Goal: Browse casually: Explore the website without a specific task or goal

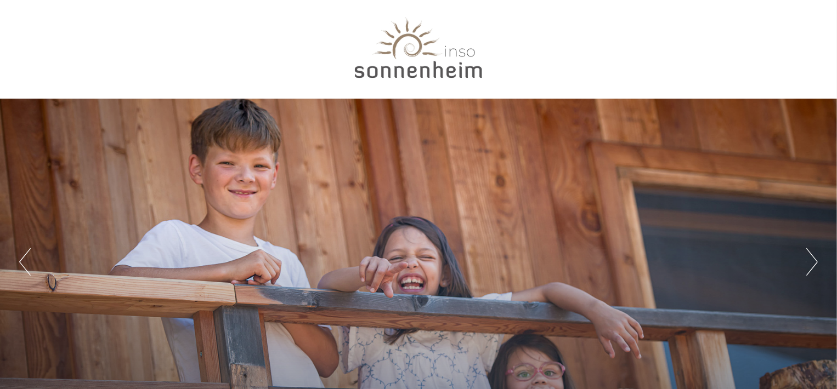
click at [800, 282] on div "Previous Next 1 2 3 4 5 6 7" at bounding box center [418, 262] width 837 height 327
click at [815, 263] on button "Next" at bounding box center [812, 261] width 12 height 27
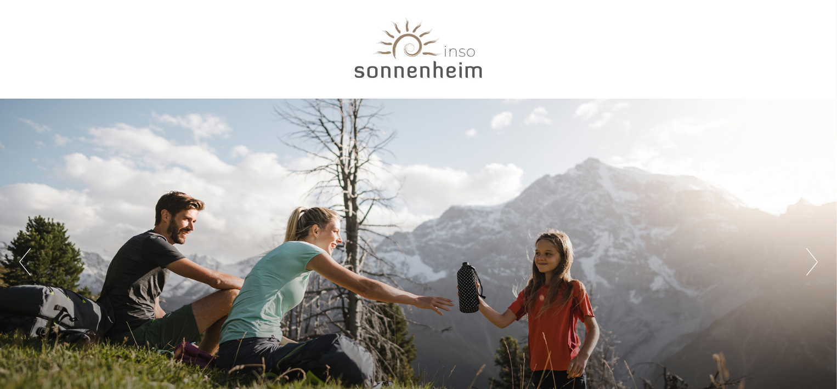
click at [808, 271] on button "Next" at bounding box center [812, 261] width 12 height 27
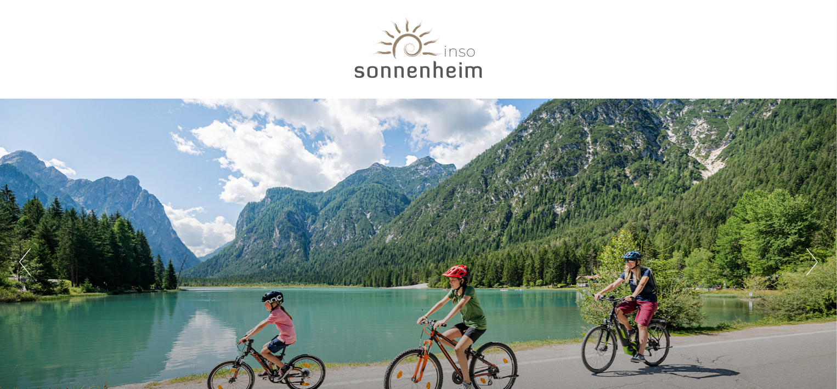
click at [807, 268] on button "Next" at bounding box center [812, 261] width 12 height 27
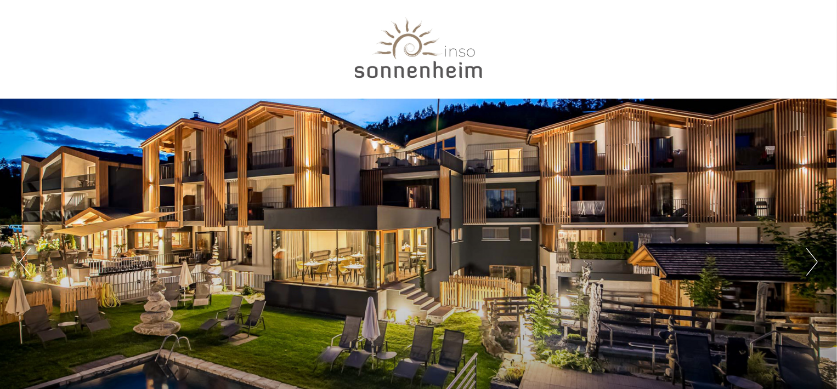
click at [799, 265] on div "Previous Next 1 2 3 4 5 6 7" at bounding box center [418, 262] width 837 height 327
click at [806, 265] on button "Next" at bounding box center [812, 261] width 12 height 27
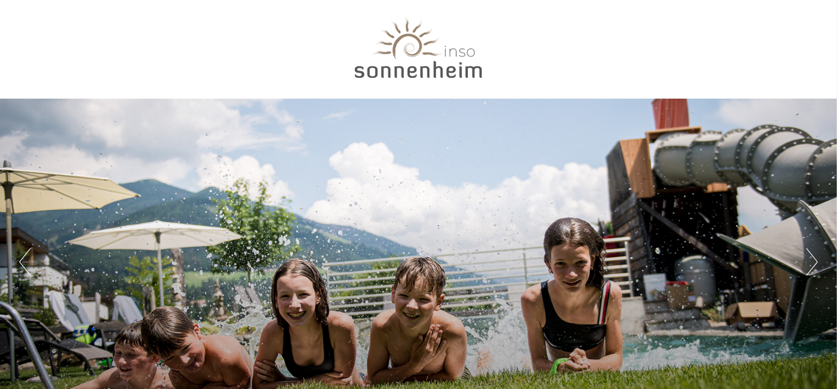
click at [808, 268] on button "Next" at bounding box center [812, 261] width 12 height 27
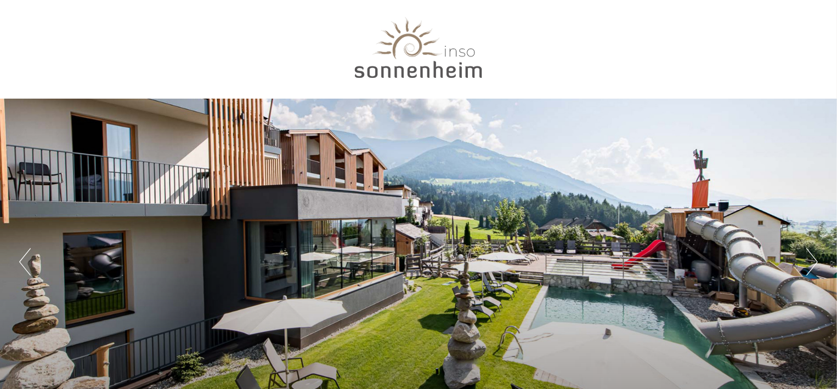
click at [806, 268] on button "Next" at bounding box center [812, 261] width 12 height 27
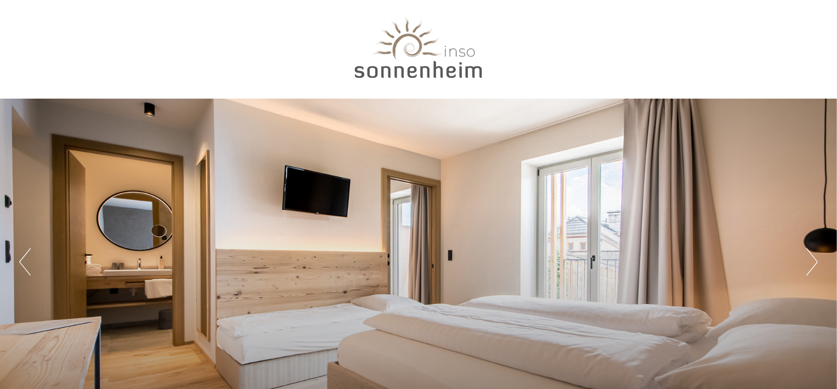
click at [806, 268] on button "Next" at bounding box center [812, 261] width 12 height 27
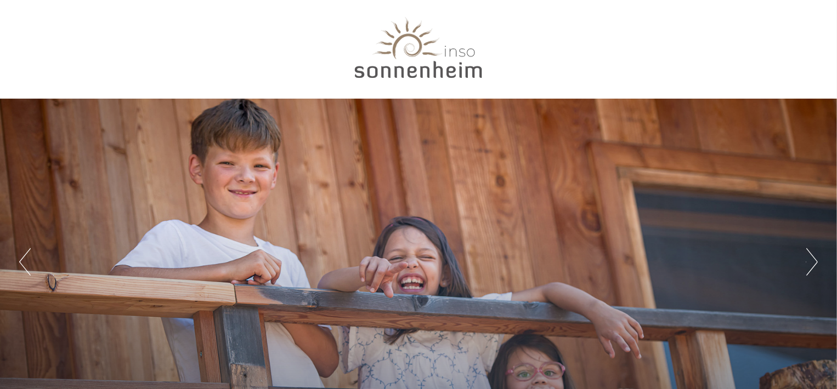
click at [807, 268] on button "Next" at bounding box center [812, 261] width 12 height 27
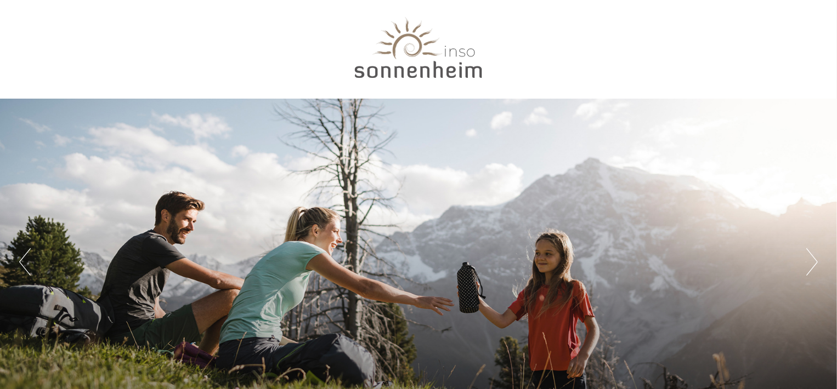
click at [806, 268] on button "Next" at bounding box center [812, 261] width 12 height 27
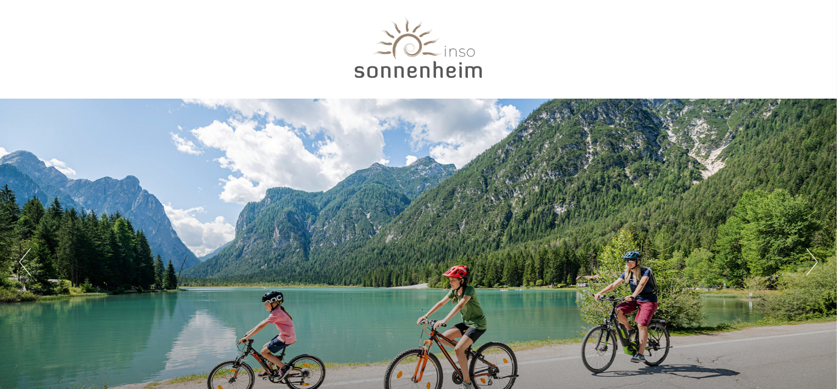
click at [800, 266] on div "Previous Next 1 2 3 4 5 6 7" at bounding box center [418, 262] width 837 height 327
click at [808, 269] on button "Next" at bounding box center [812, 261] width 12 height 27
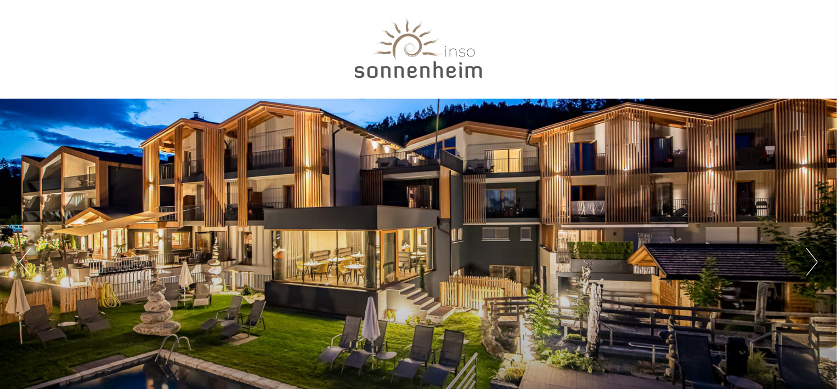
click at [809, 267] on button "Next" at bounding box center [812, 261] width 12 height 27
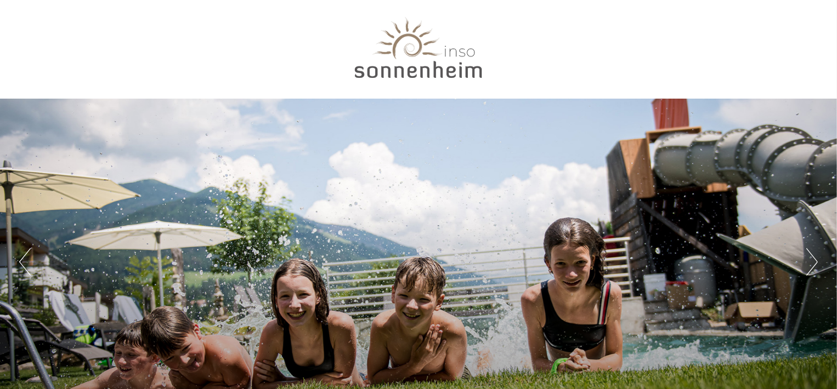
click at [811, 266] on button "Next" at bounding box center [812, 261] width 12 height 27
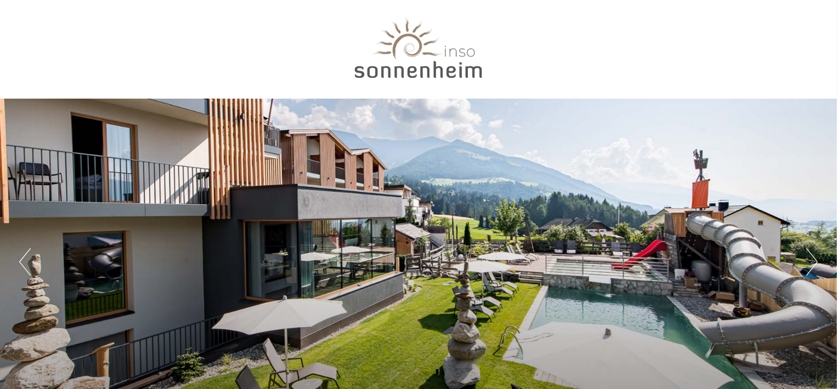
click at [810, 268] on button "Next" at bounding box center [812, 261] width 12 height 27
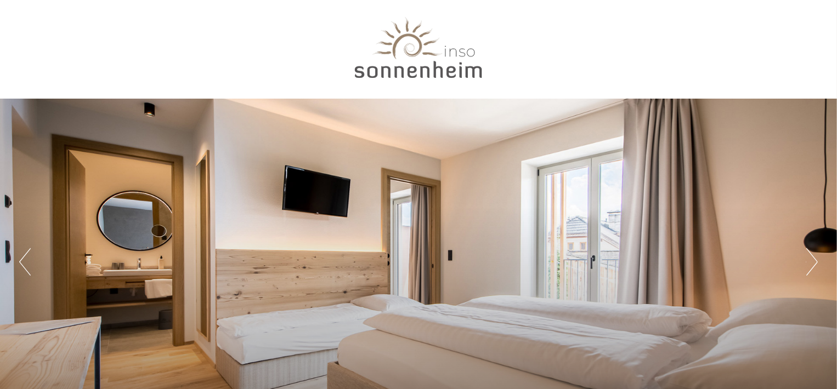
click at [808, 270] on button "Next" at bounding box center [812, 261] width 12 height 27
